Goal: Transaction & Acquisition: Book appointment/travel/reservation

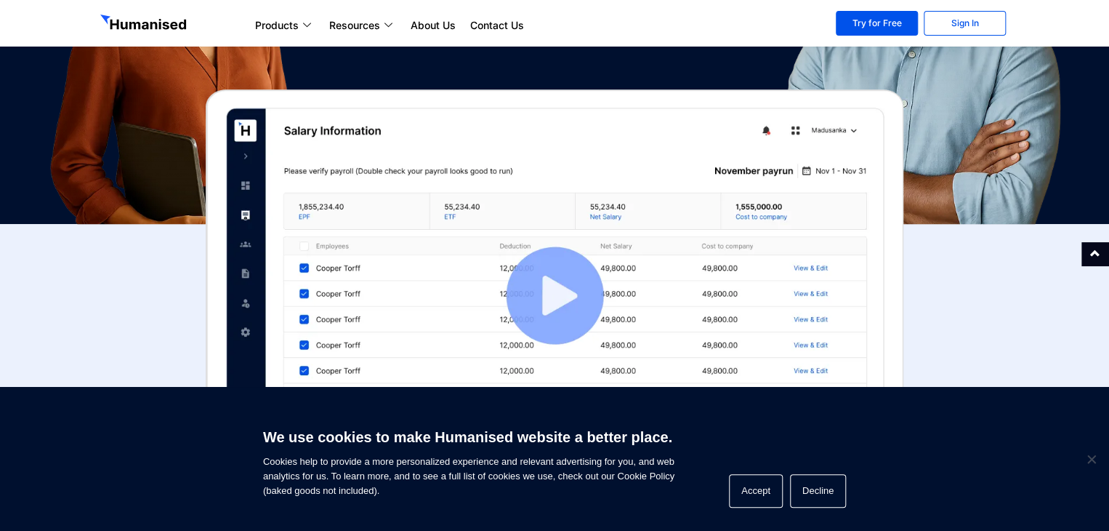
scroll to position [320, 0]
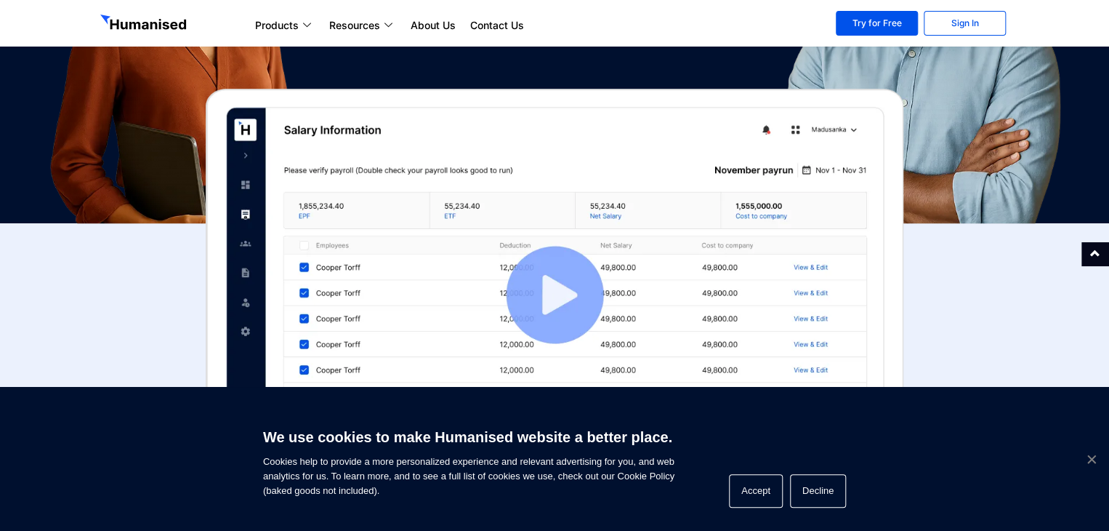
click at [1094, 459] on span "Cookie Notice" at bounding box center [1091, 458] width 15 height 15
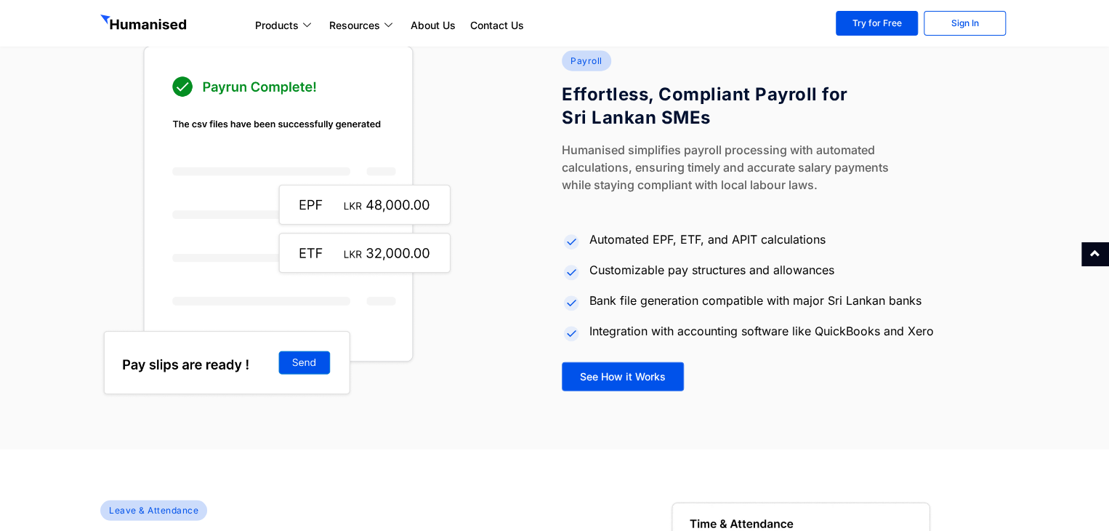
scroll to position [1676, 0]
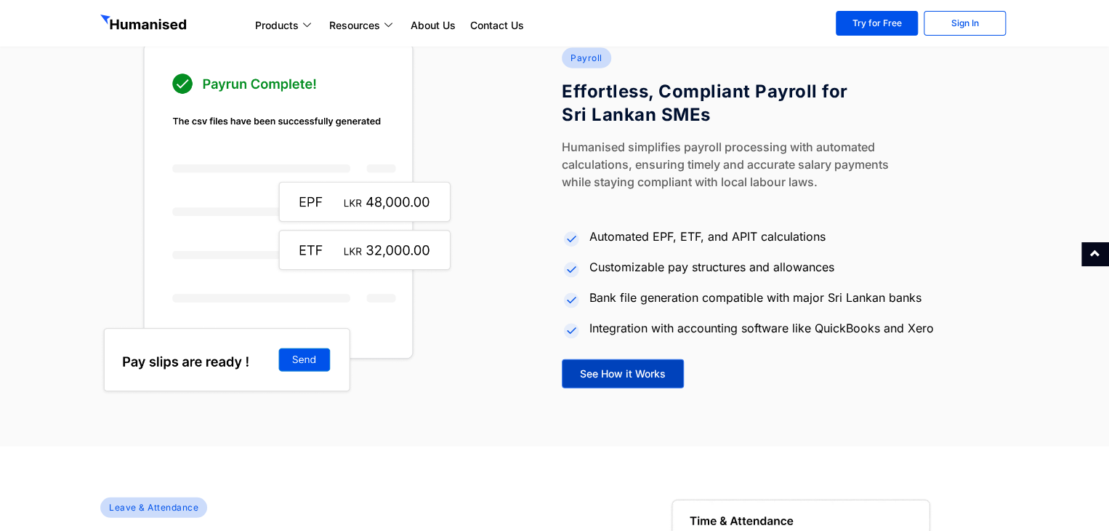
click at [642, 374] on span "See How it Works" at bounding box center [623, 373] width 86 height 10
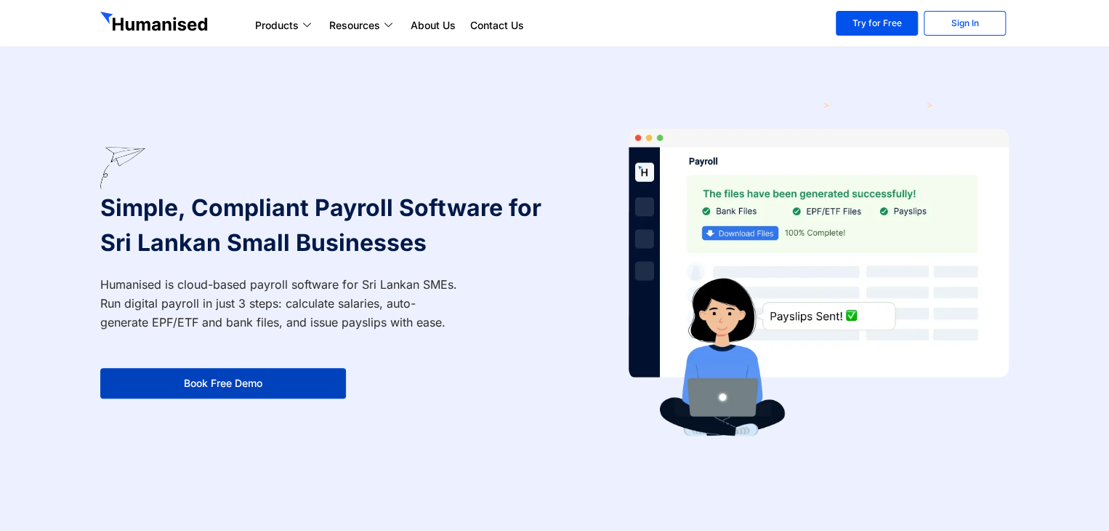
click at [287, 390] on link "Book Free Demo" at bounding box center [223, 383] width 246 height 31
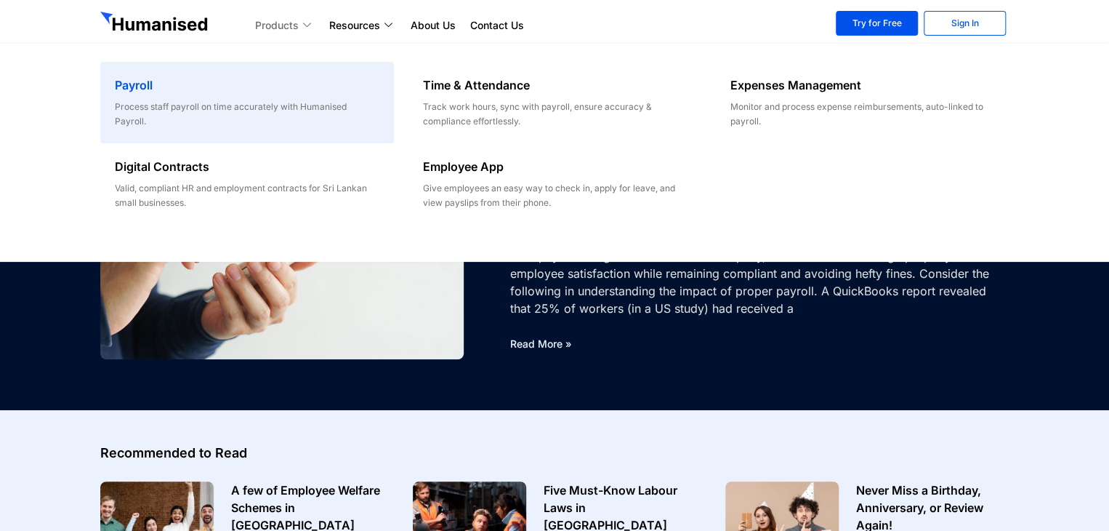
click at [270, 111] on div "Process staff payroll on time accurately with Humanised Payroll." at bounding box center [247, 114] width 264 height 29
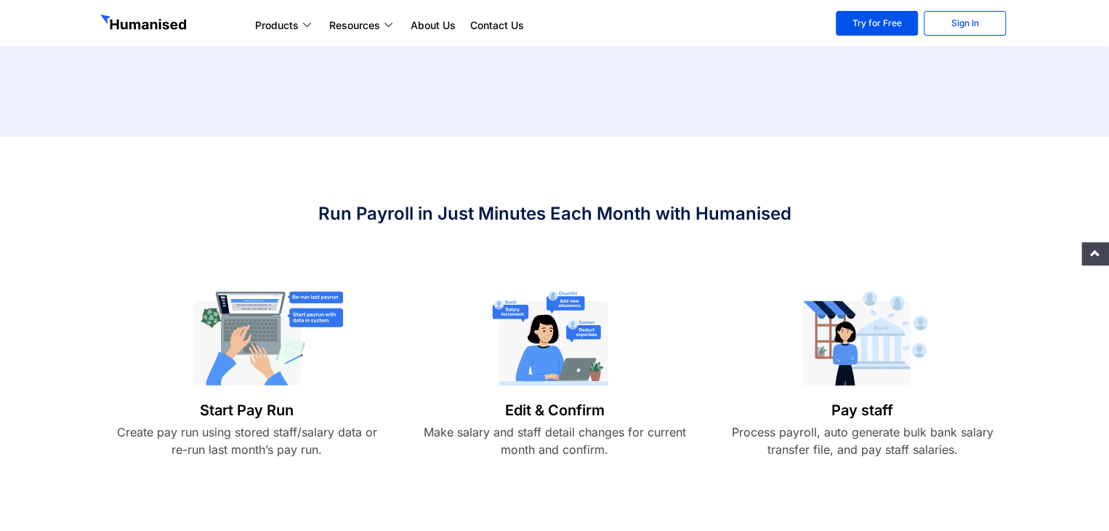
scroll to position [426, 0]
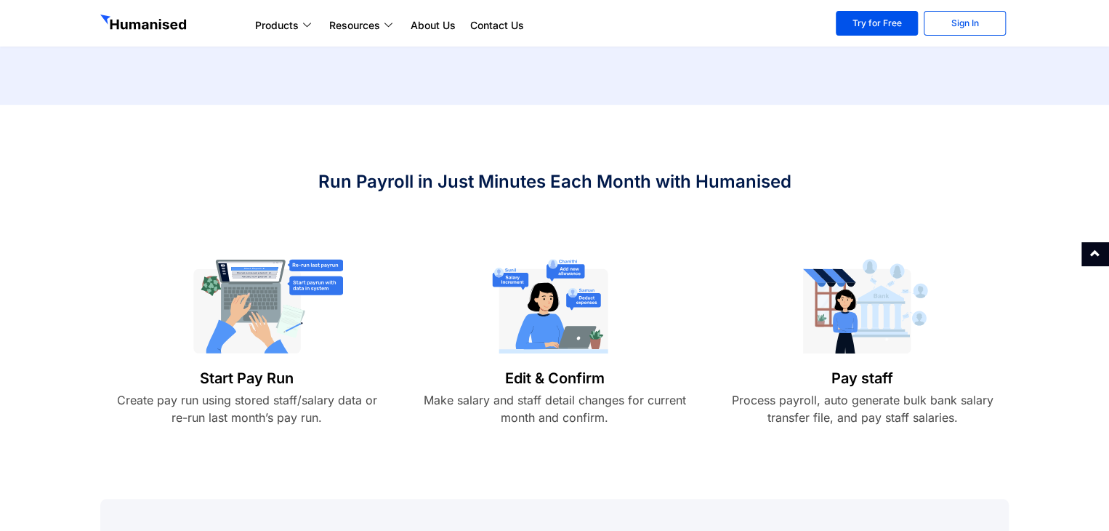
click at [253, 387] on h6 "Start Pay Run" at bounding box center [247, 378] width 278 height 20
click at [263, 410] on p "Create pay run using stored staff/salary data or re-run last month’s pay run." at bounding box center [247, 408] width 278 height 35
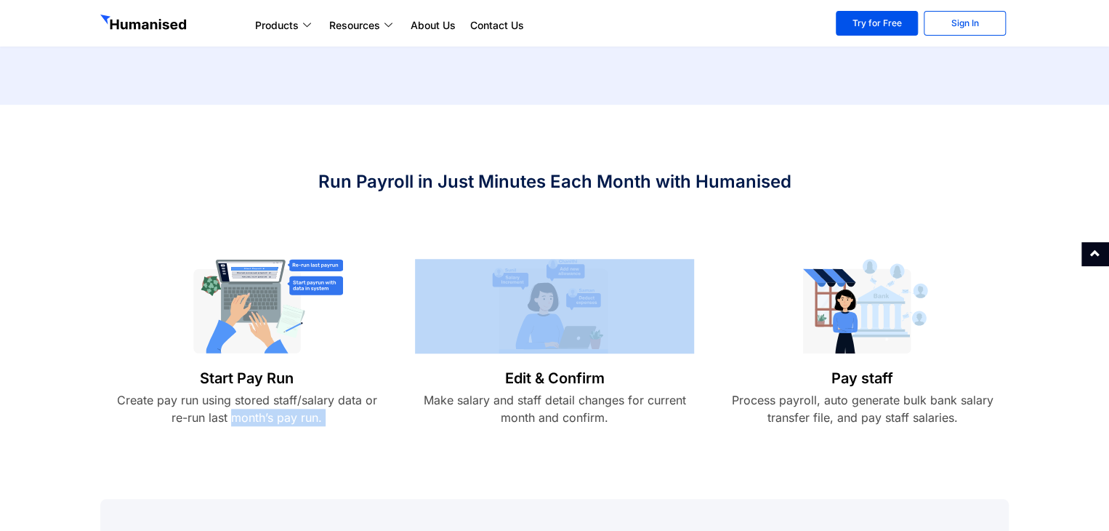
drag, startPoint x: 263, startPoint y: 410, endPoint x: 507, endPoint y: 373, distance: 246.3
click at [507, 373] on div "Start Pay Run Create pay run using stored staff/salary data or re-run last mont…" at bounding box center [554, 346] width 923 height 174
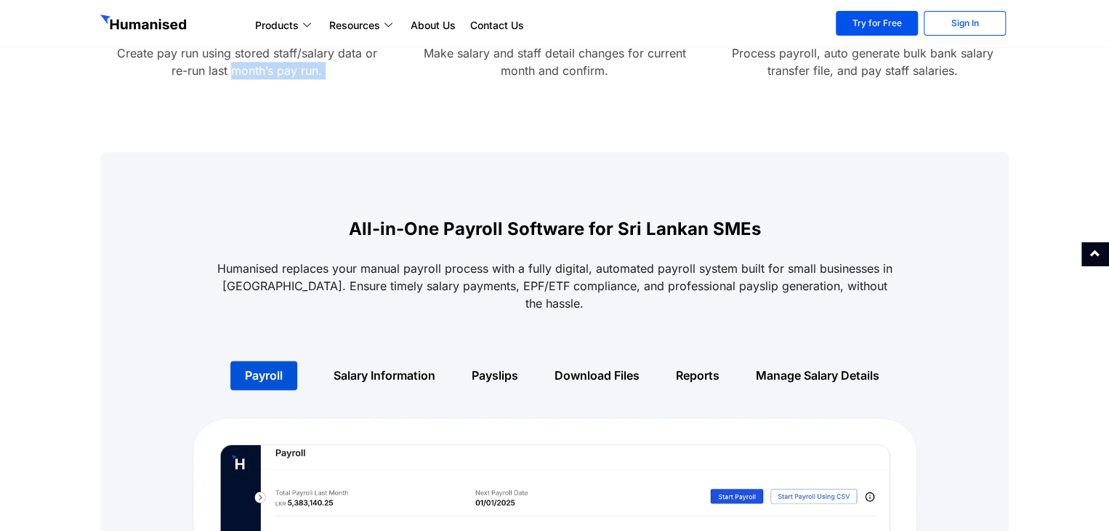
scroll to position [775, 0]
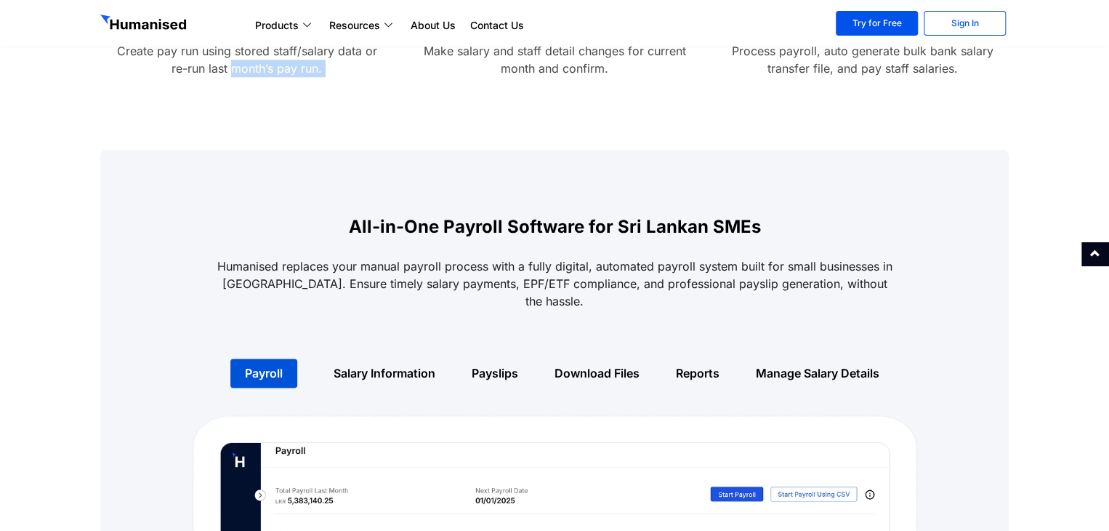
click at [384, 366] on link "Salary Information" at bounding box center [385, 373] width 102 height 15
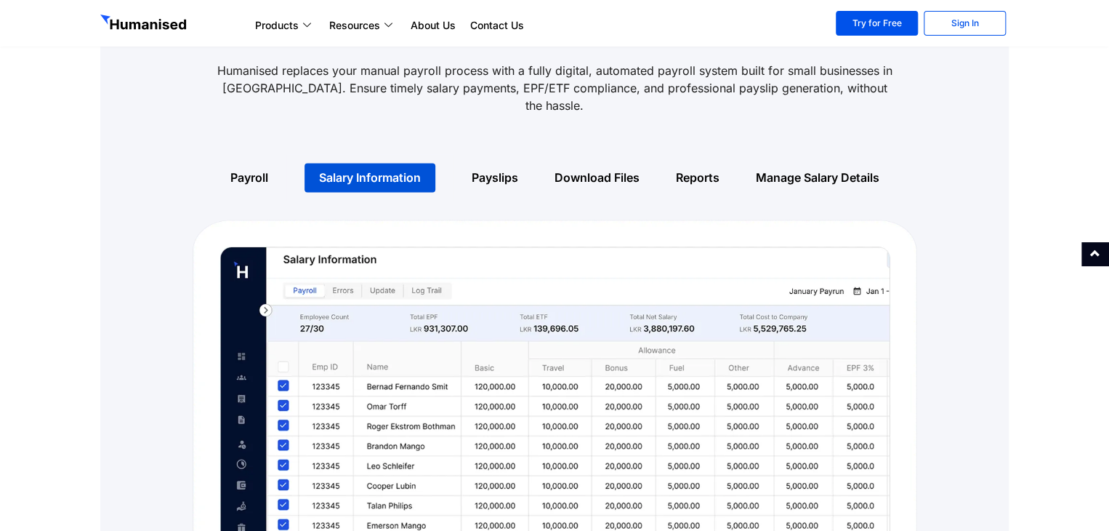
scroll to position [969, 0]
click at [491, 171] on link "Payslips" at bounding box center [495, 178] width 47 height 15
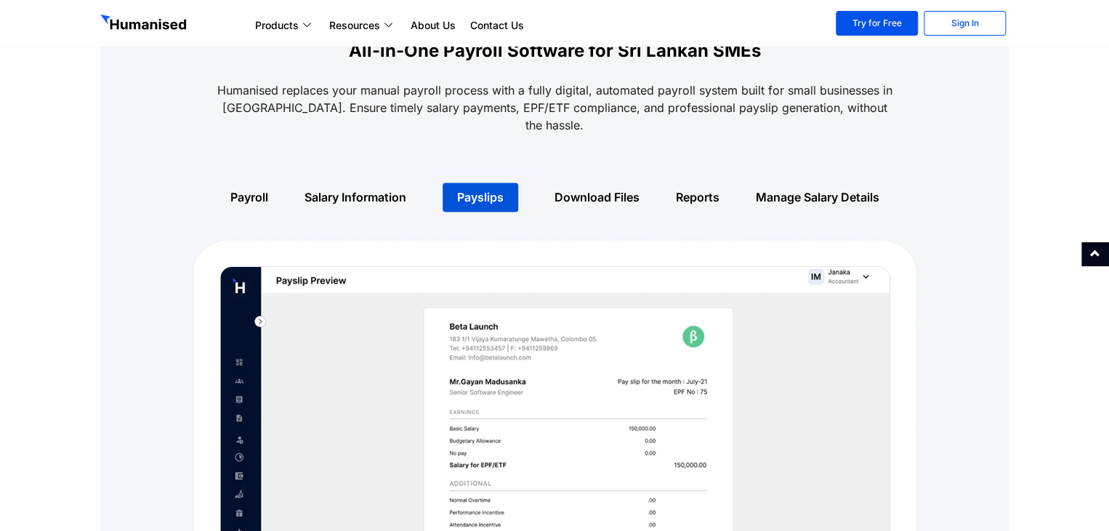
scroll to position [950, 0]
click at [606, 190] on link "Download Files" at bounding box center [597, 197] width 85 height 15
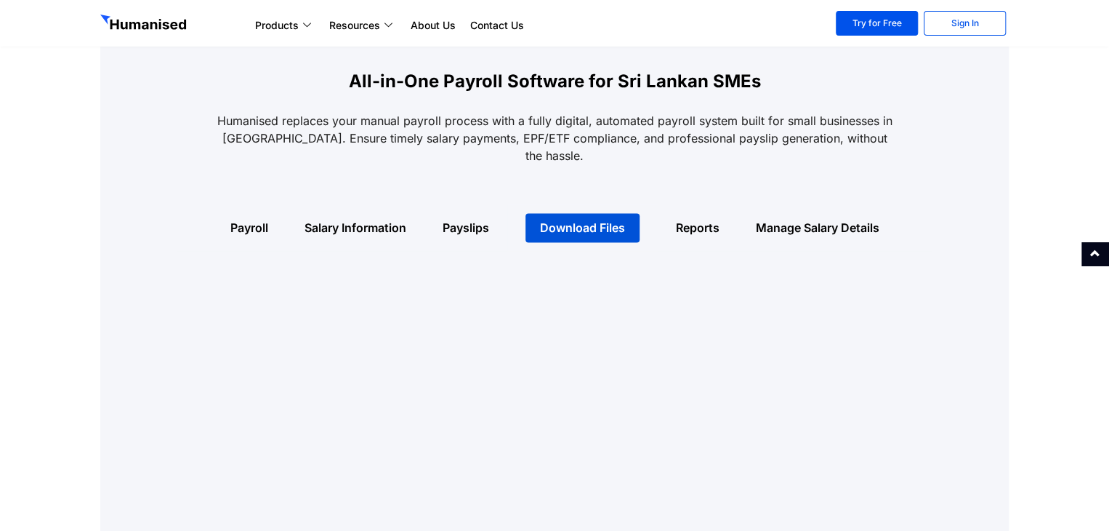
scroll to position [915, 0]
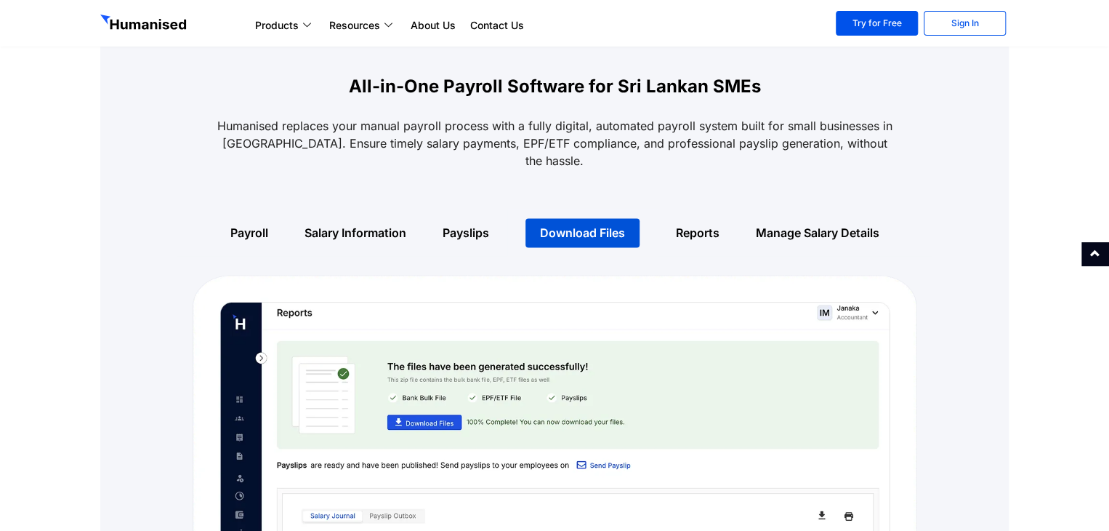
click at [708, 222] on div "Reports" at bounding box center [698, 232] width 80 height 47
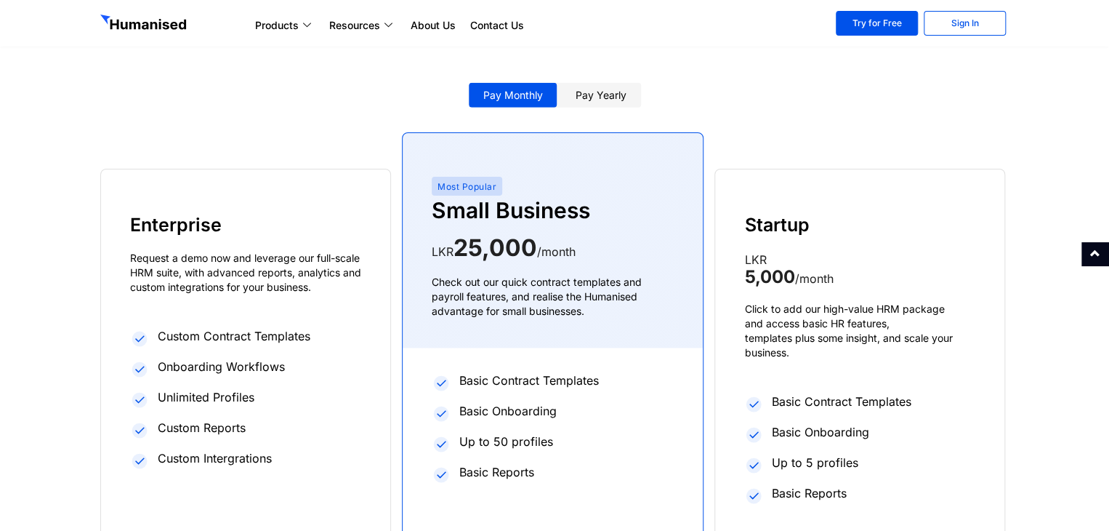
scroll to position [2297, 0]
click at [620, 83] on link "Pay yearly" at bounding box center [601, 95] width 80 height 25
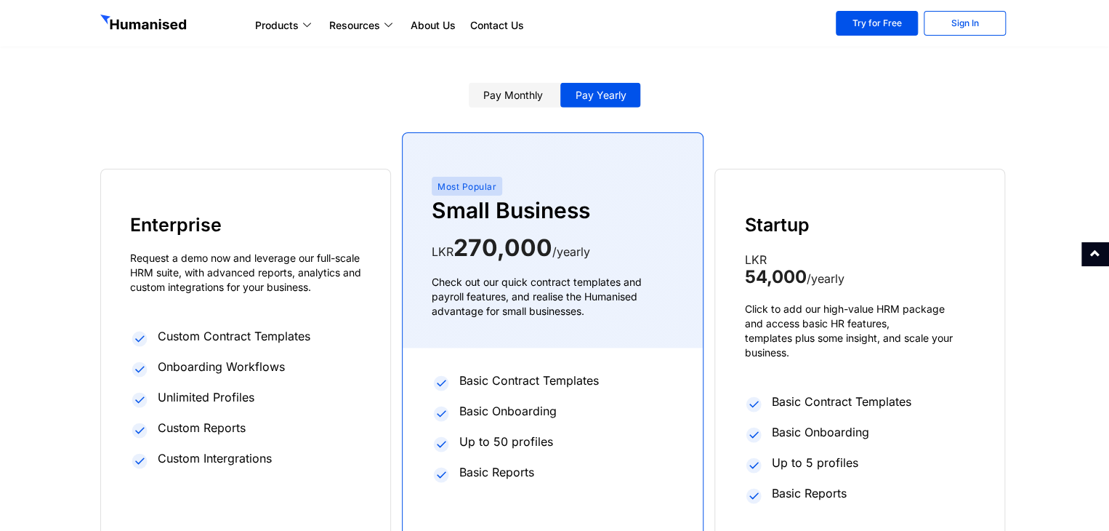
click at [551, 83] on link "Pay monthly" at bounding box center [513, 95] width 89 height 25
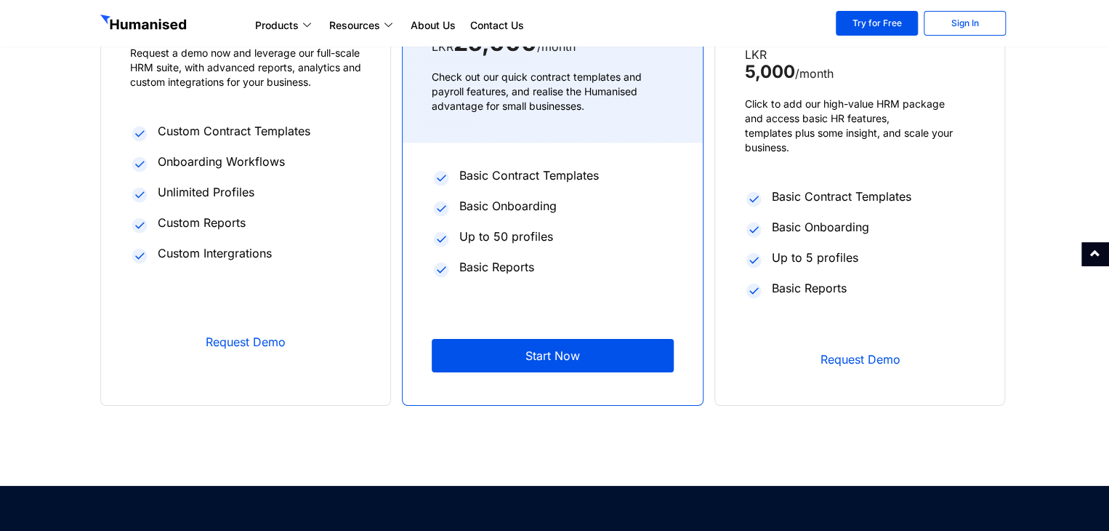
scroll to position [2529, 0]
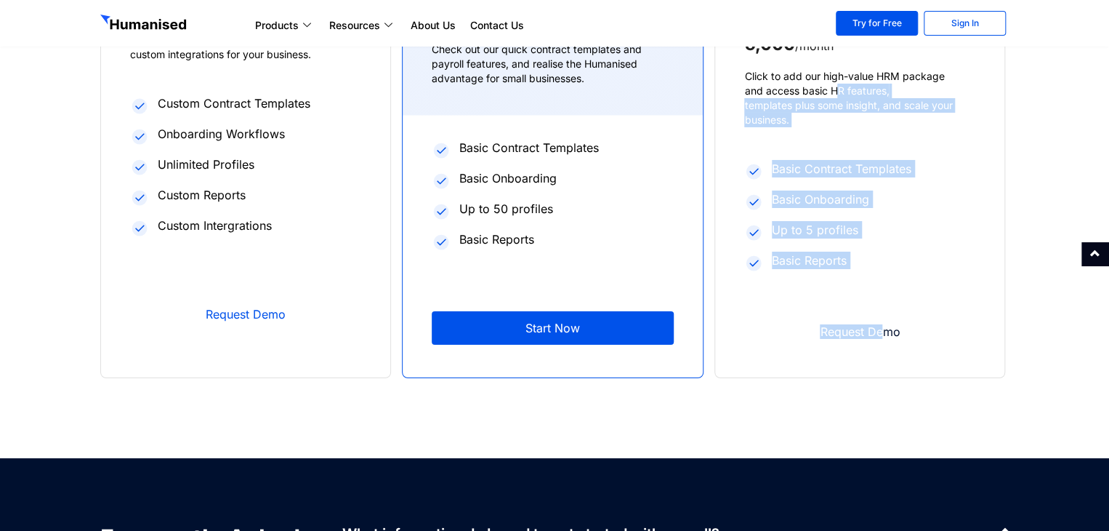
drag, startPoint x: 836, startPoint y: 68, endPoint x: 879, endPoint y: 310, distance: 245.8
click at [879, 310] on div "Startup LKR 5,000 /month Click to add our high-value HRM package and access bas…" at bounding box center [859, 157] width 289 height 440
click at [879, 326] on span "Request Demo" at bounding box center [859, 332] width 187 height 12
